Goal: Check status: Check status

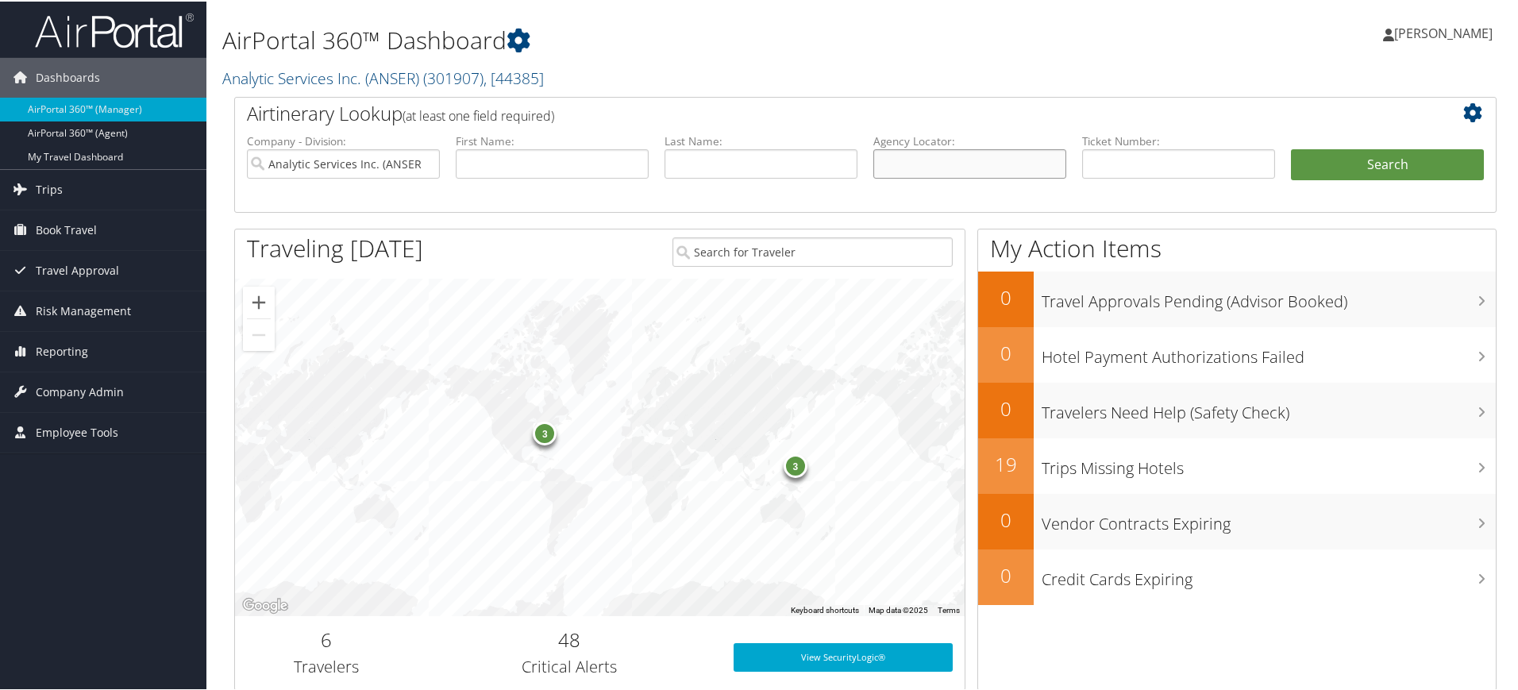
click at [960, 164] on input "text" at bounding box center [969, 162] width 193 height 29
click at [941, 160] on input "text" at bounding box center [969, 162] width 193 height 29
paste input "DQ8MKG/"
type input "DQ8MKG/"
click at [423, 160] on input "Analytic Services Inc. (ANSER)" at bounding box center [343, 162] width 193 height 29
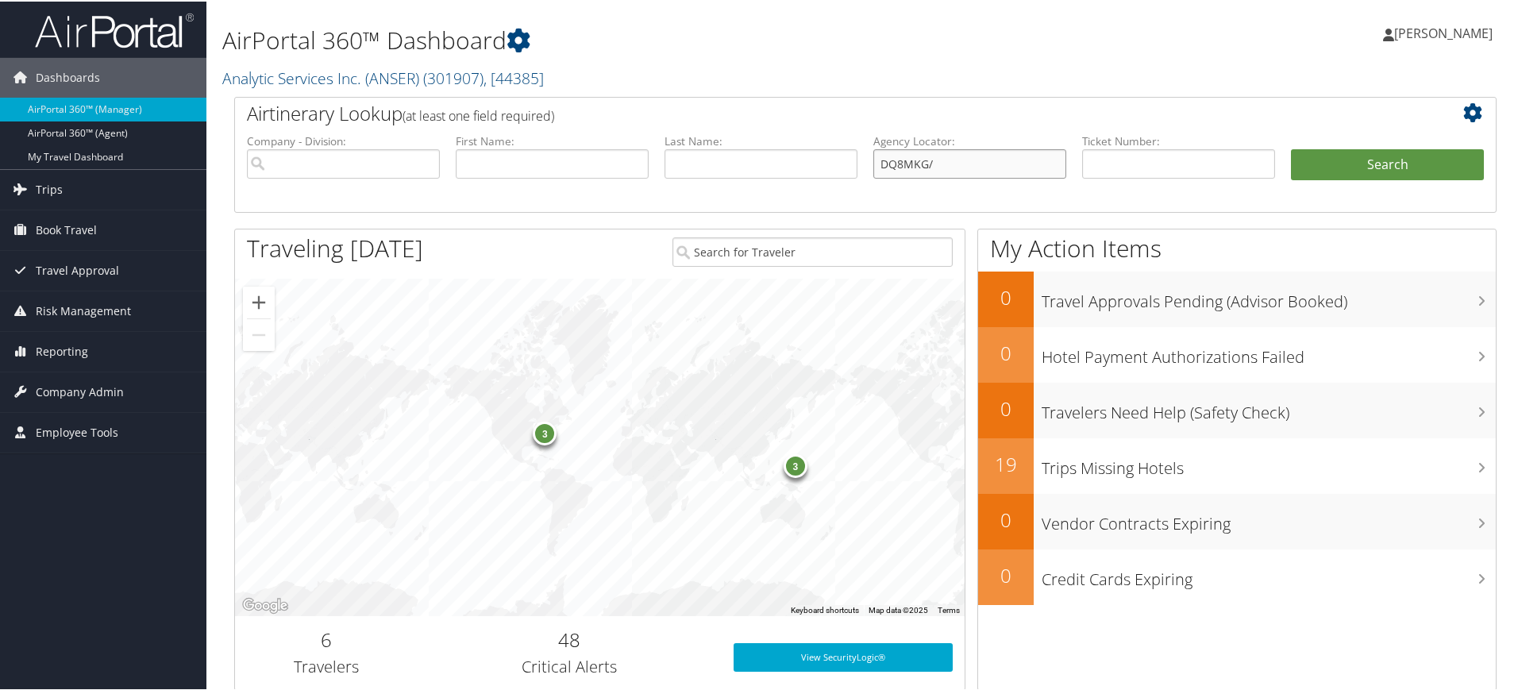
click at [973, 166] on input "DQ8MKG/" at bounding box center [969, 162] width 193 height 29
type input "DQ8MKG"
click at [1382, 164] on button "Search" at bounding box center [1387, 164] width 193 height 32
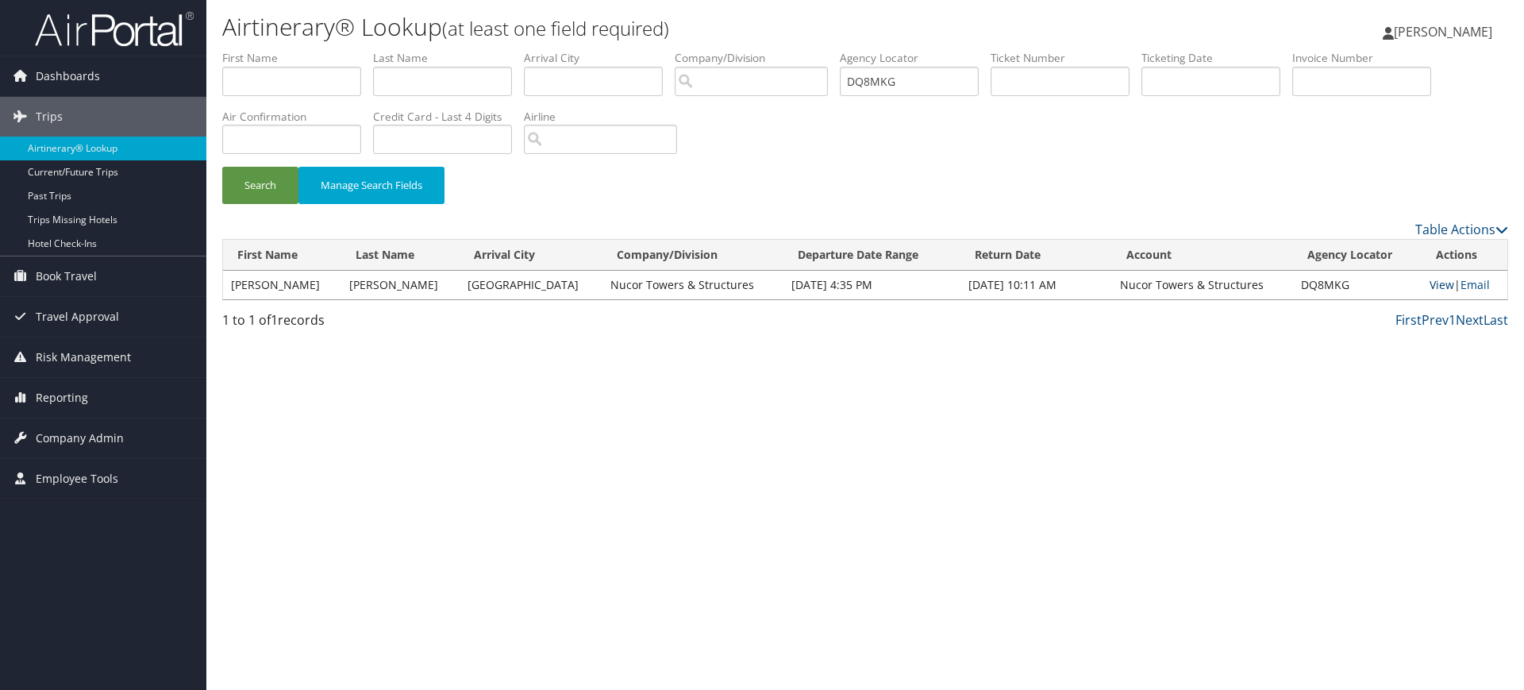
click at [1430, 283] on link "View" at bounding box center [1442, 284] width 25 height 15
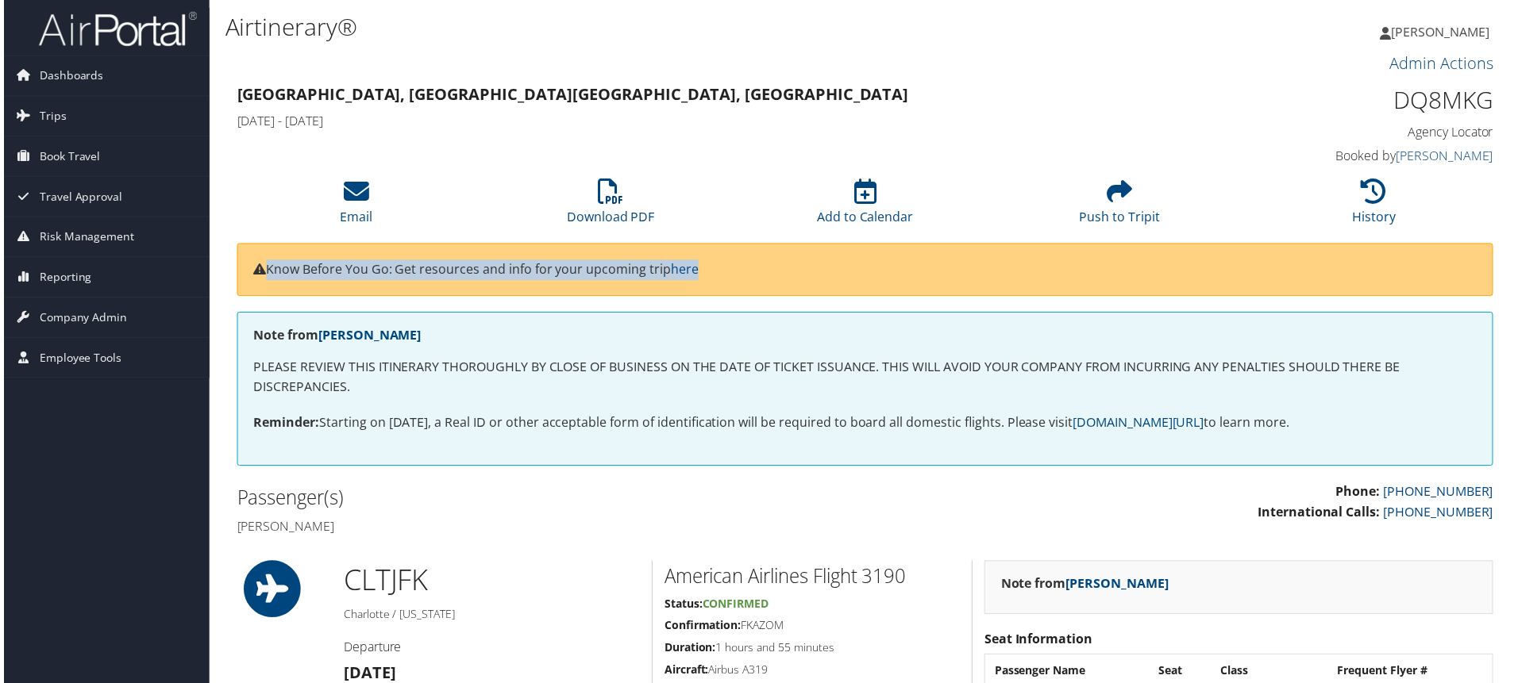
scroll to position [0, 8]
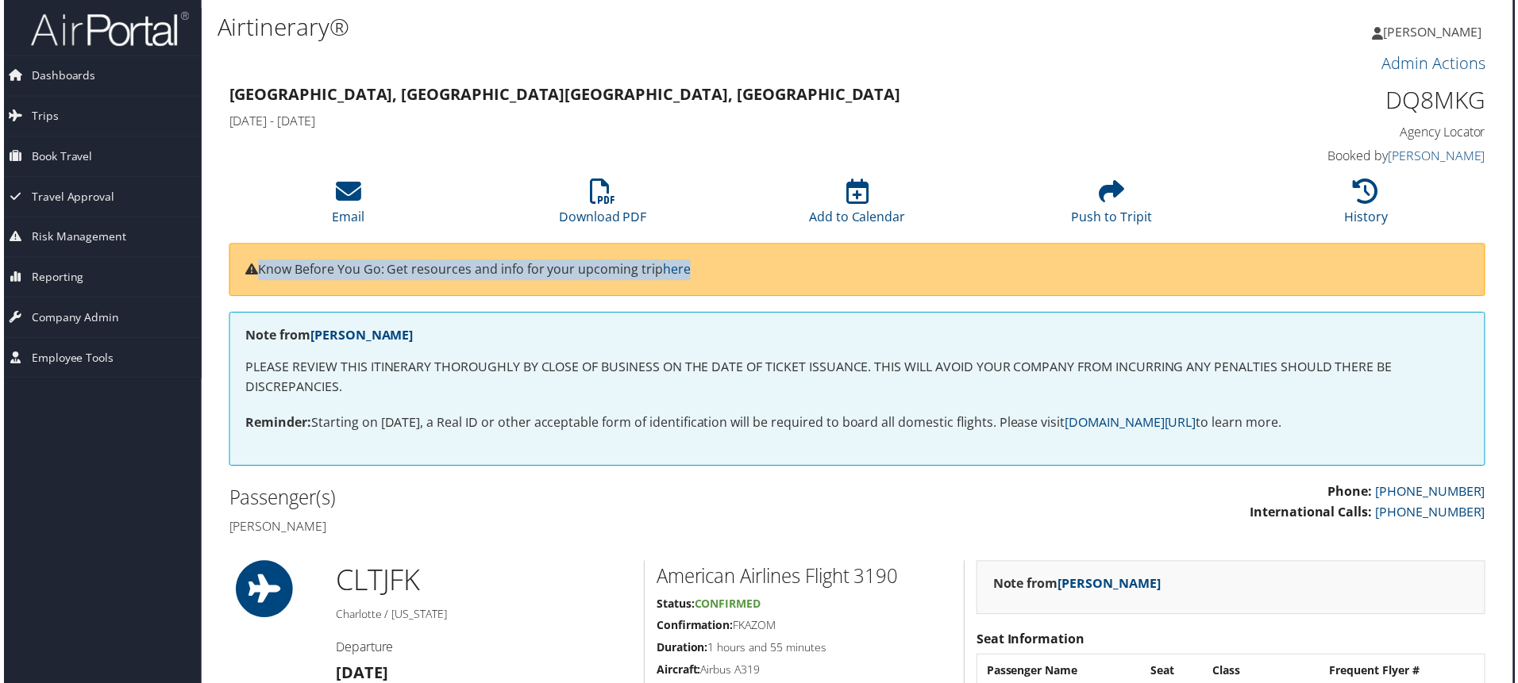
drag, startPoint x: 1409, startPoint y: 285, endPoint x: 1523, endPoint y: 228, distance: 127.8
click at [1516, 228] on html "Menu Dashboards ► AirPortal 360™ (Manager) AirPortal 360™ (Agent) My Travel Das…" at bounding box center [754, 345] width 1524 height 690
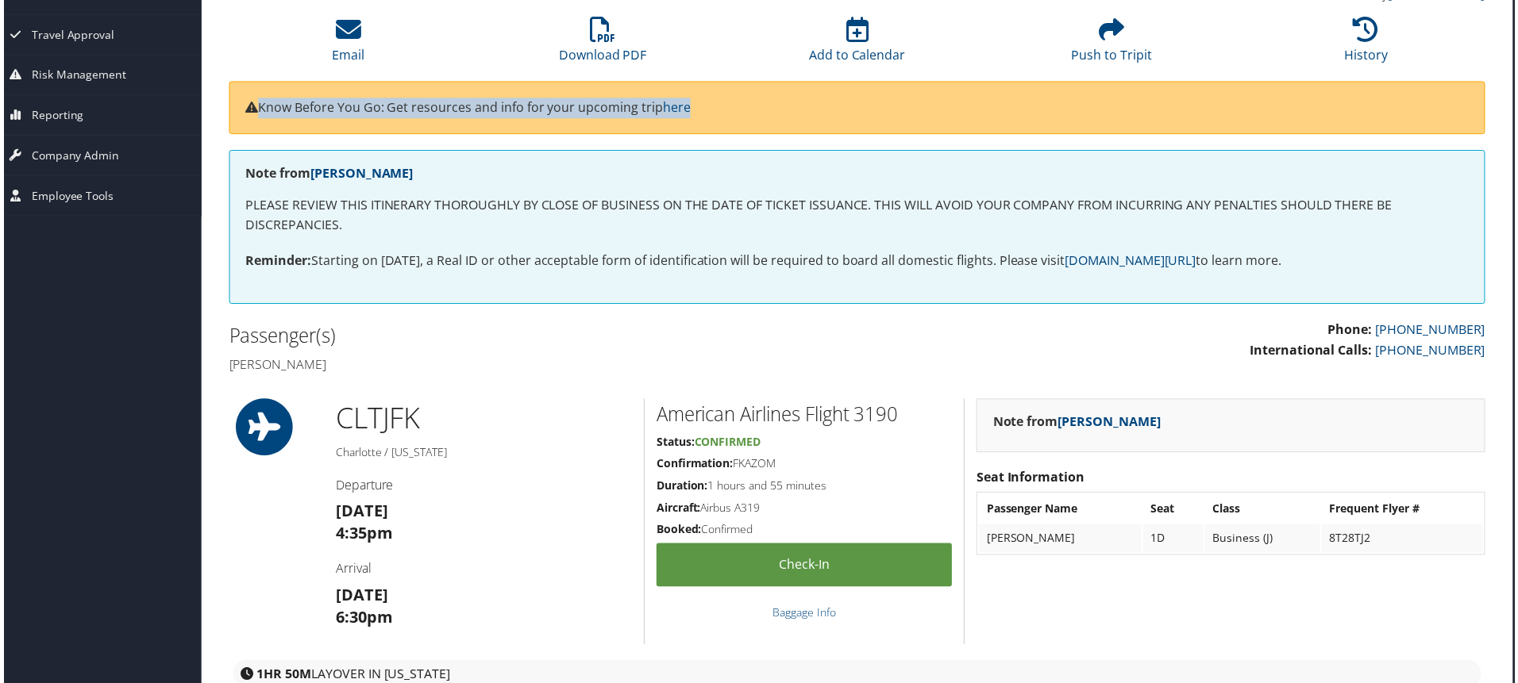
scroll to position [154, 8]
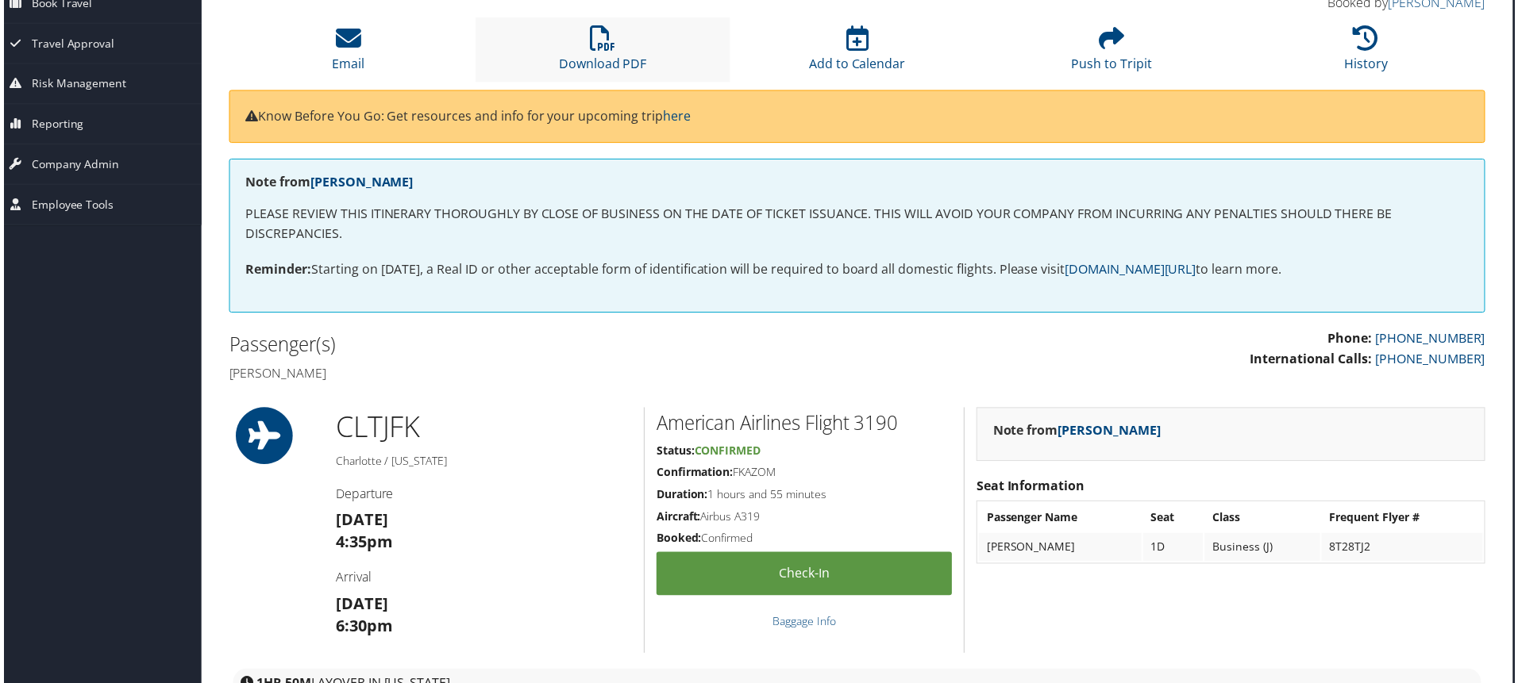
click at [569, 43] on li "Download PDF" at bounding box center [602, 49] width 256 height 64
